Goal: Task Accomplishment & Management: Manage account settings

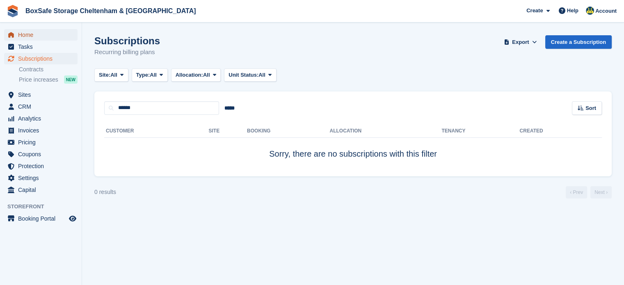
click at [40, 35] on span "Home" at bounding box center [42, 34] width 49 height 11
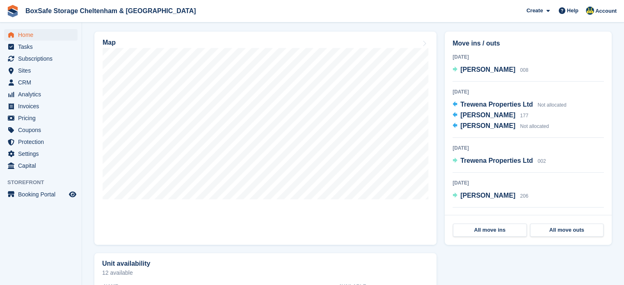
scroll to position [235, 0]
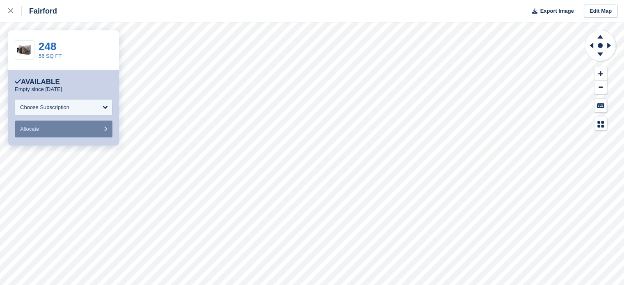
click at [97, 31] on div "248 56 SQ FT" at bounding box center [63, 49] width 111 height 39
click at [7, 9] on link at bounding box center [11, 11] width 22 height 22
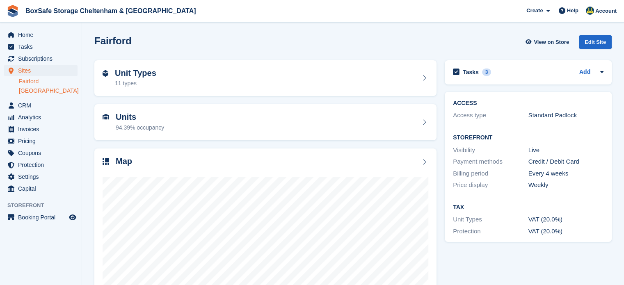
click at [39, 91] on link "Cheltenham" at bounding box center [48, 91] width 59 height 8
click at [335, 87] on div "Unit Types 6 types" at bounding box center [266, 78] width 326 height 20
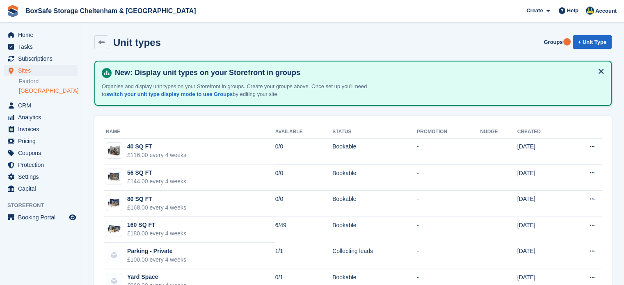
click at [48, 90] on link "[GEOGRAPHIC_DATA]" at bounding box center [48, 91] width 59 height 8
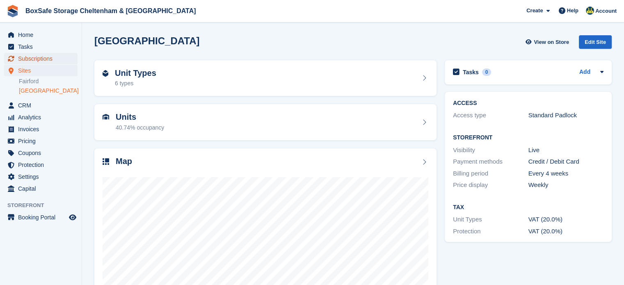
click at [41, 58] on span "Subscriptions" at bounding box center [42, 58] width 49 height 11
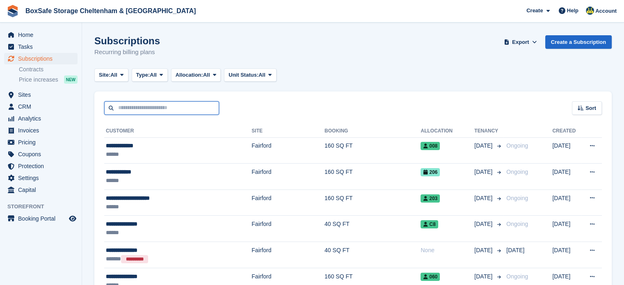
click at [187, 109] on input "text" at bounding box center [161, 108] width 115 height 14
type input "****"
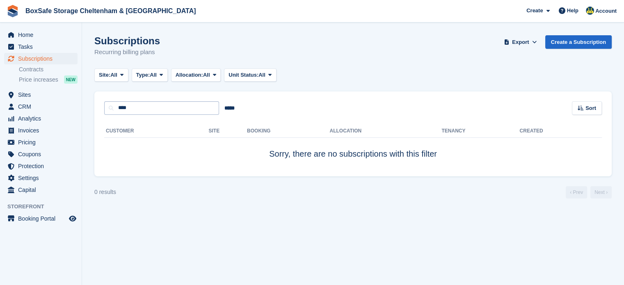
drag, startPoint x: 184, startPoint y: 97, endPoint x: 105, endPoint y: 111, distance: 79.9
click at [105, 111] on div "**** ***** Sort Sort by Customer name Date created Move in date Move out date C…" at bounding box center [352, 102] width 517 height 23
drag, startPoint x: 141, startPoint y: 110, endPoint x: 58, endPoint y: 109, distance: 83.2
click at [58, 109] on div "Home Tasks Subscriptions Subscriptions Subscriptions Contracts Price increases …" at bounding box center [312, 142] width 624 height 285
type input "*******"
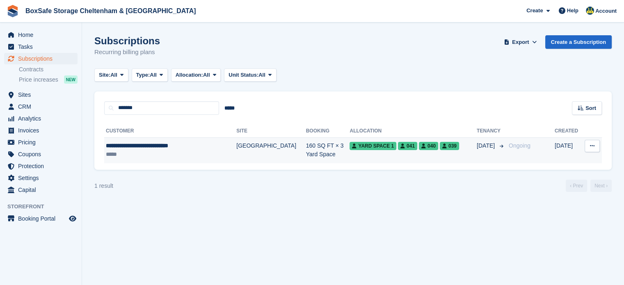
click at [349, 153] on td "Yard Space 1 041 040 039" at bounding box center [412, 150] width 127 height 26
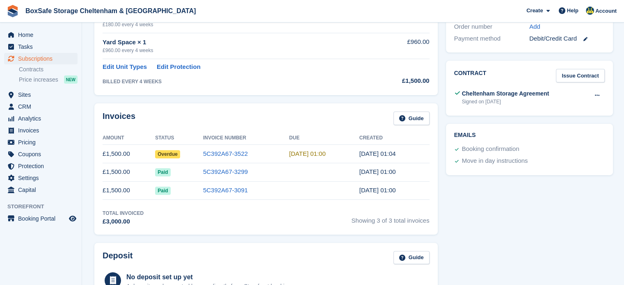
scroll to position [263, 0]
